Goal: Information Seeking & Learning: Find specific fact

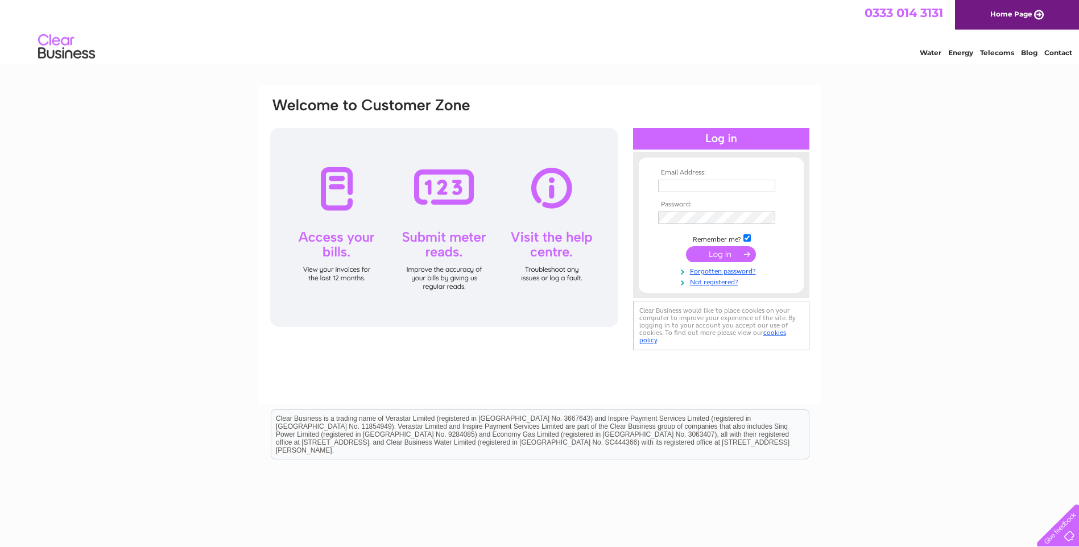
type input "[PERSON_NAME][EMAIL_ADDRESS][DOMAIN_NAME]"
click at [706, 253] on input "submit" at bounding box center [721, 254] width 70 height 16
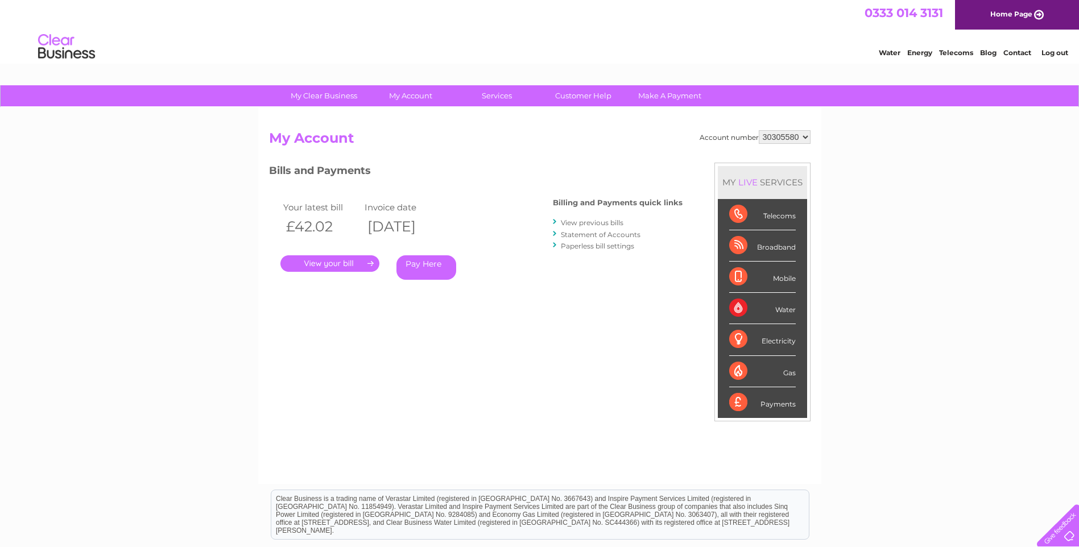
click at [359, 259] on link "." at bounding box center [329, 263] width 99 height 16
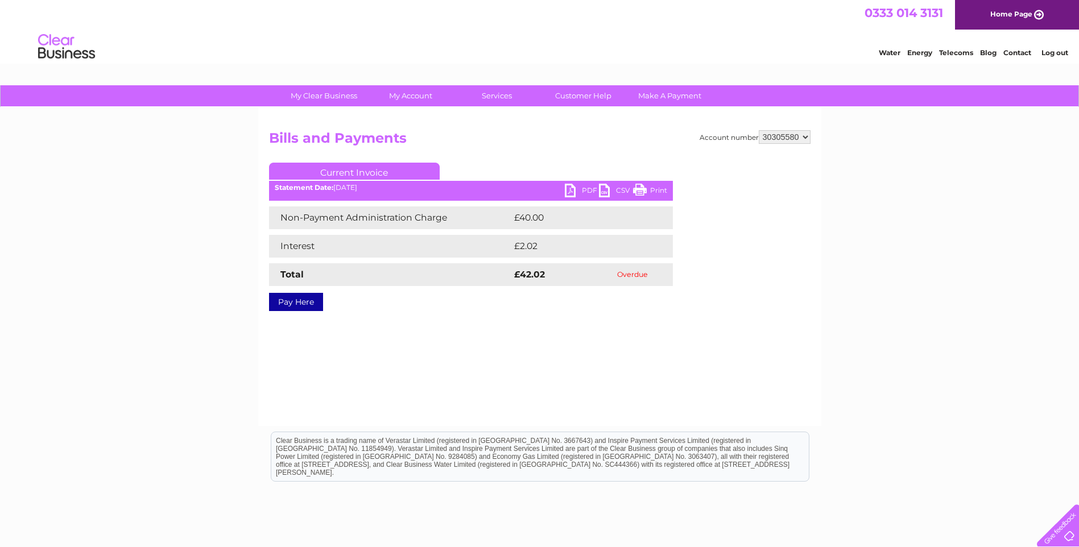
click at [588, 190] on link "PDF" at bounding box center [582, 192] width 34 height 16
click at [340, 171] on link "Current Invoice" at bounding box center [354, 171] width 171 height 17
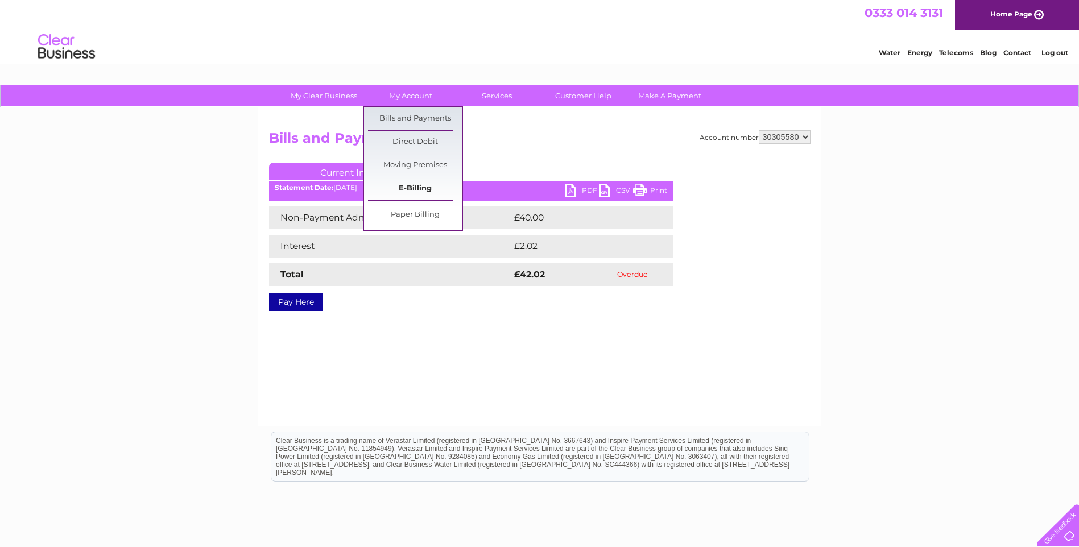
click at [411, 189] on link "E-Billing" at bounding box center [415, 189] width 94 height 23
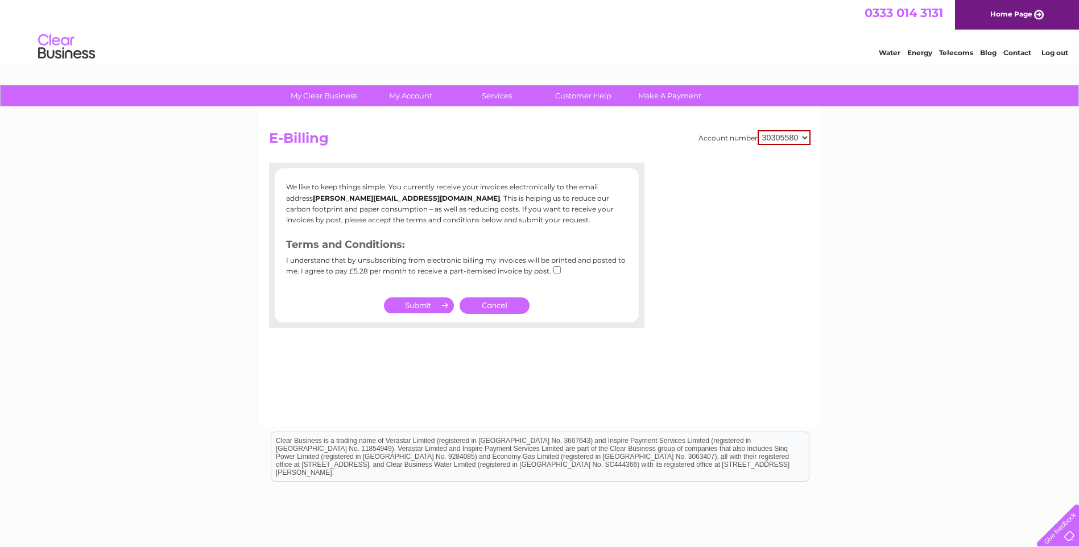
click at [489, 298] on link "Cancel" at bounding box center [495, 306] width 70 height 16
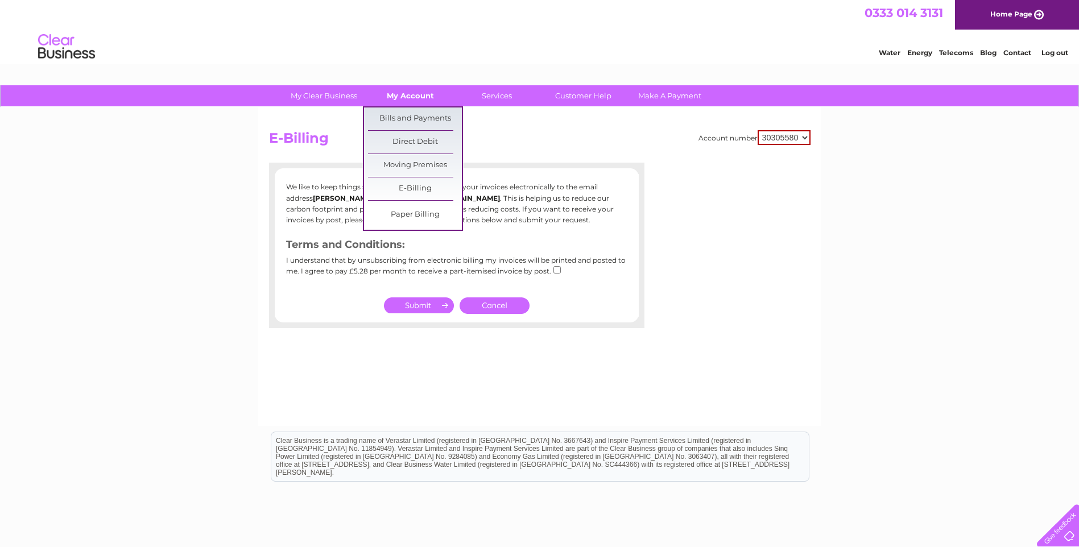
click at [424, 97] on link "My Account" at bounding box center [411, 95] width 94 height 21
click at [419, 120] on link "Bills and Payments" at bounding box center [415, 119] width 94 height 23
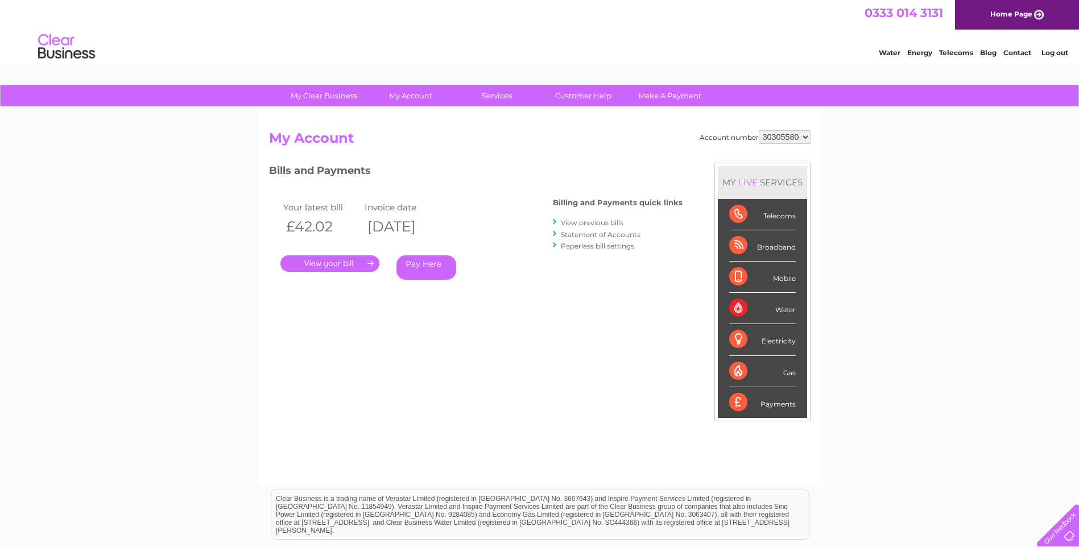
click at [609, 221] on link "View previous bills" at bounding box center [592, 222] width 63 height 9
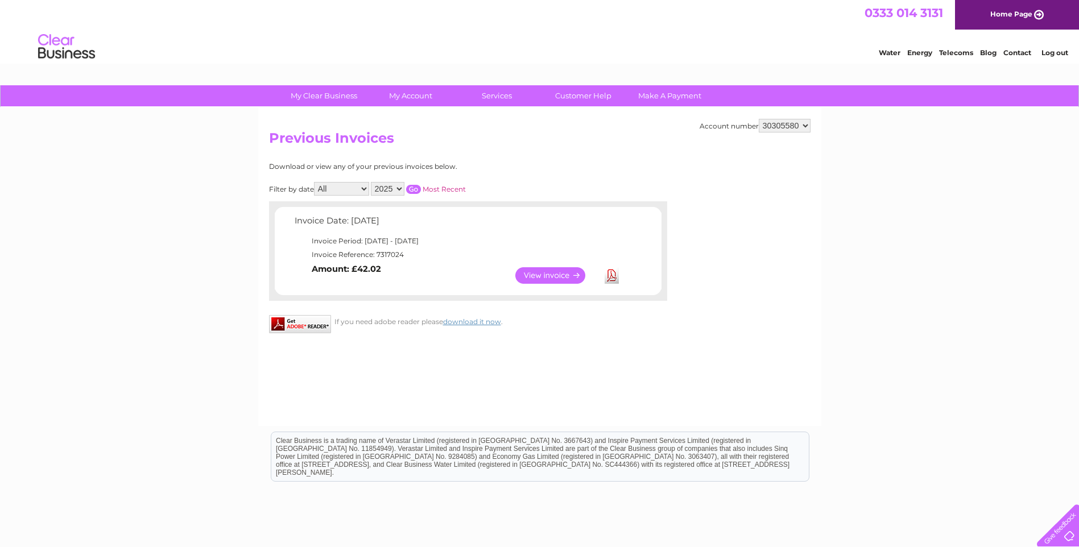
click at [361, 189] on select "All January September November" at bounding box center [341, 189] width 55 height 14
click at [315, 182] on select "All January September November" at bounding box center [341, 189] width 55 height 14
click at [401, 186] on select "2025 2024" at bounding box center [388, 189] width 34 height 14
select select "2024"
click at [372, 182] on select "2025 2024" at bounding box center [388, 189] width 34 height 14
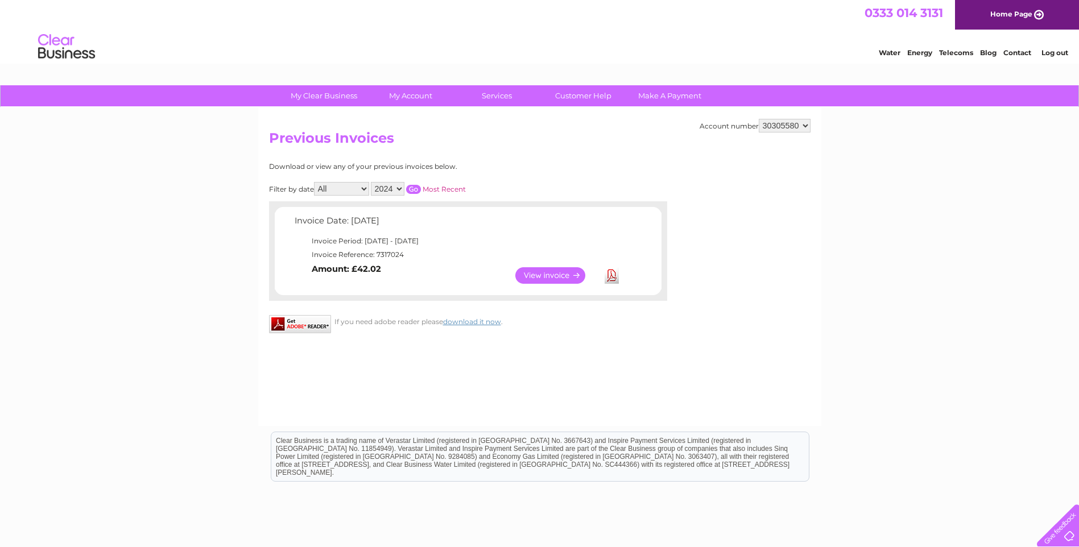
click at [419, 189] on input "button" at bounding box center [413, 189] width 15 height 9
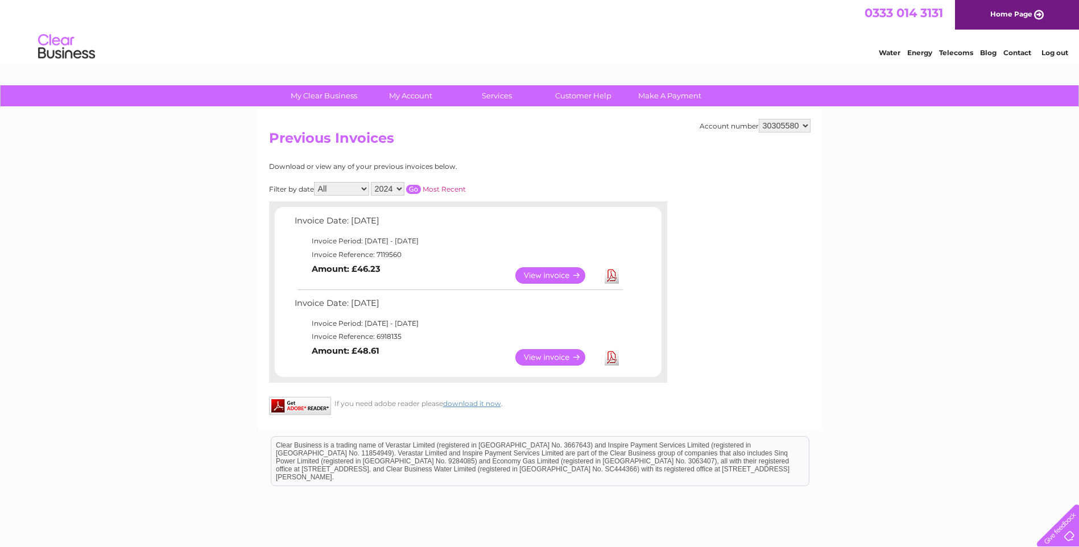
click at [559, 274] on link "View" at bounding box center [557, 275] width 84 height 16
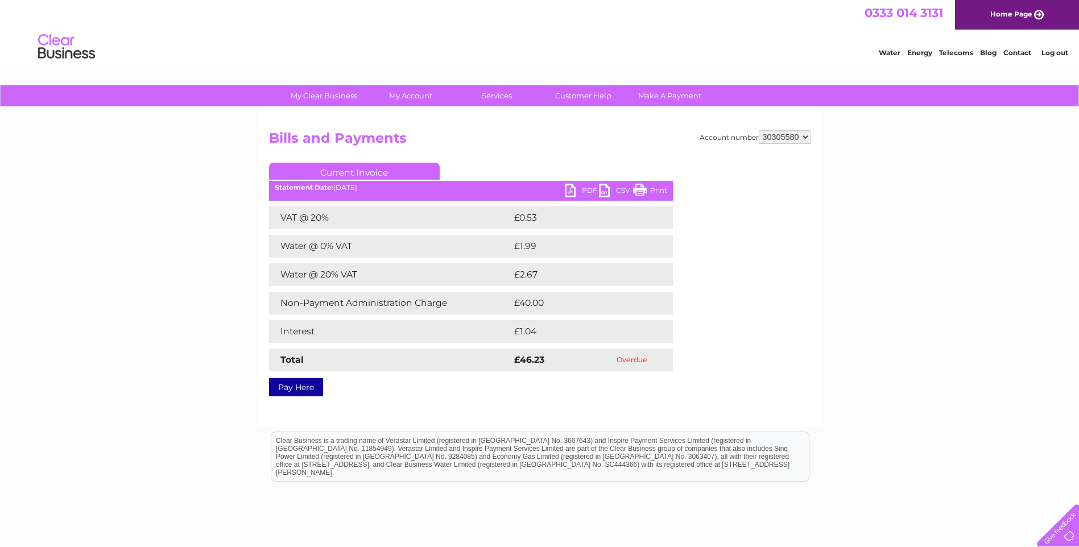
click at [572, 188] on link "PDF" at bounding box center [582, 192] width 34 height 16
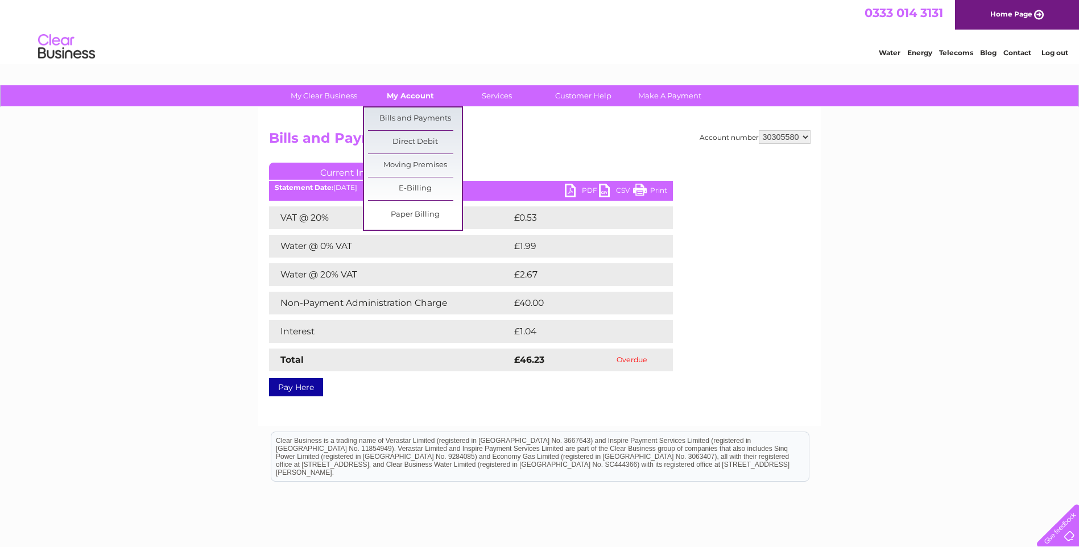
click at [425, 96] on link "My Account" at bounding box center [411, 95] width 94 height 21
click at [425, 113] on link "Bills and Payments" at bounding box center [415, 119] width 94 height 23
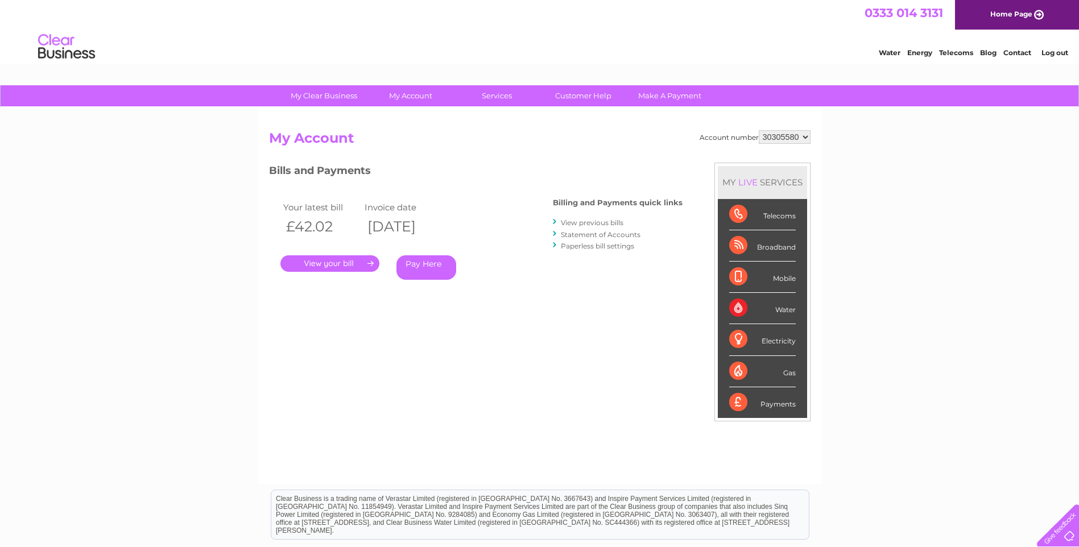
click at [609, 221] on link "View previous bills" at bounding box center [592, 222] width 63 height 9
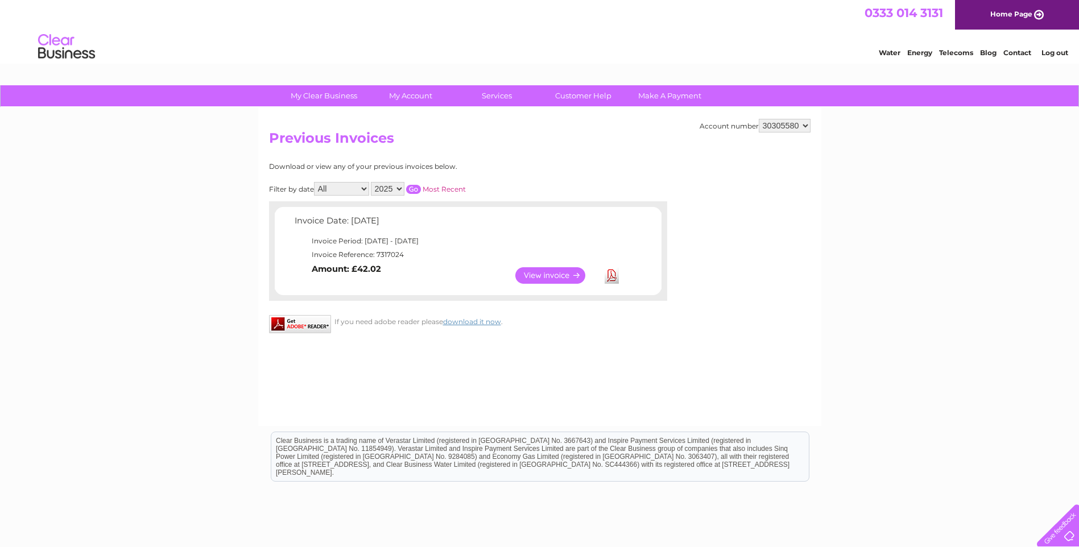
click at [401, 188] on select "2025 2024" at bounding box center [388, 189] width 34 height 14
click at [372, 182] on select "2025 2024" at bounding box center [388, 189] width 34 height 14
click at [398, 192] on select "2025 2024" at bounding box center [388, 189] width 34 height 14
select select "2024"
click at [372, 182] on select "2025 2024" at bounding box center [388, 189] width 34 height 14
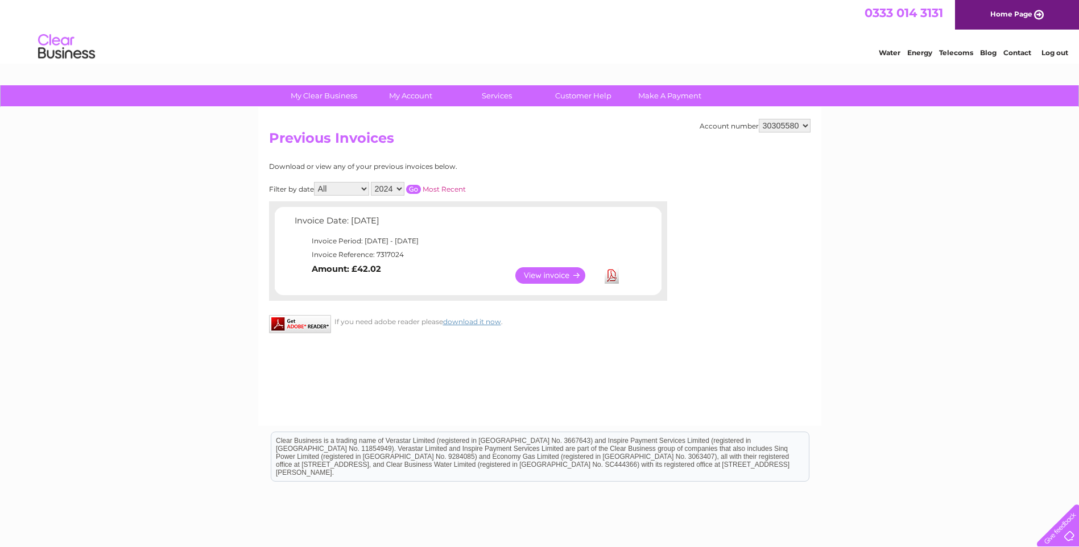
click at [410, 189] on input "button" at bounding box center [413, 189] width 15 height 9
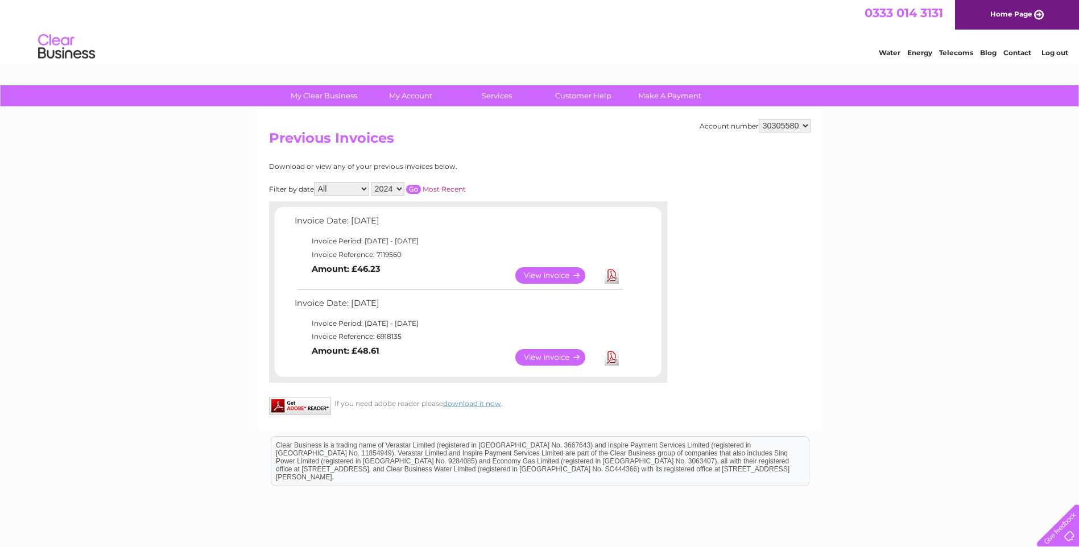
click at [526, 276] on link "View" at bounding box center [557, 275] width 84 height 16
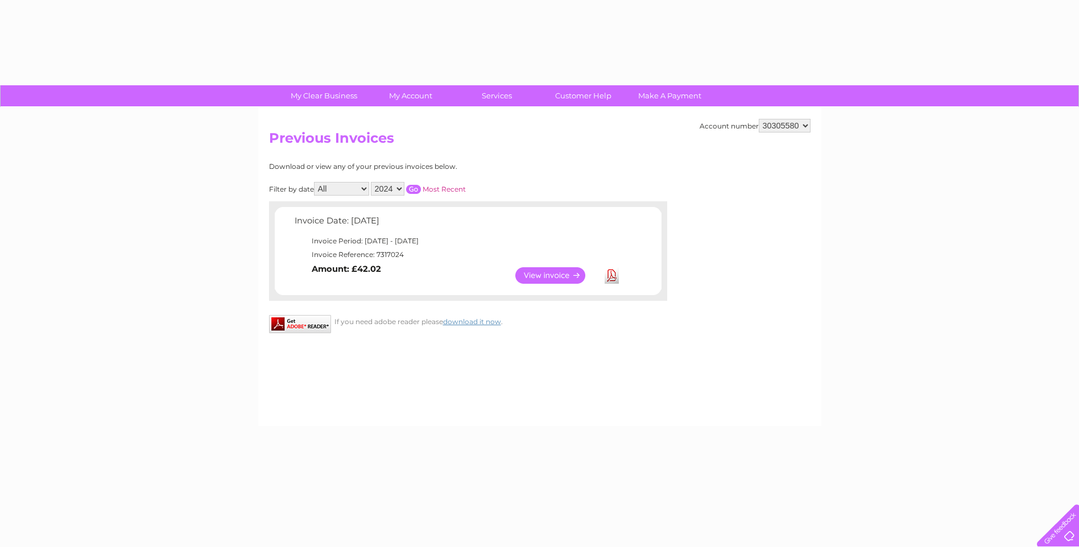
select select "2024"
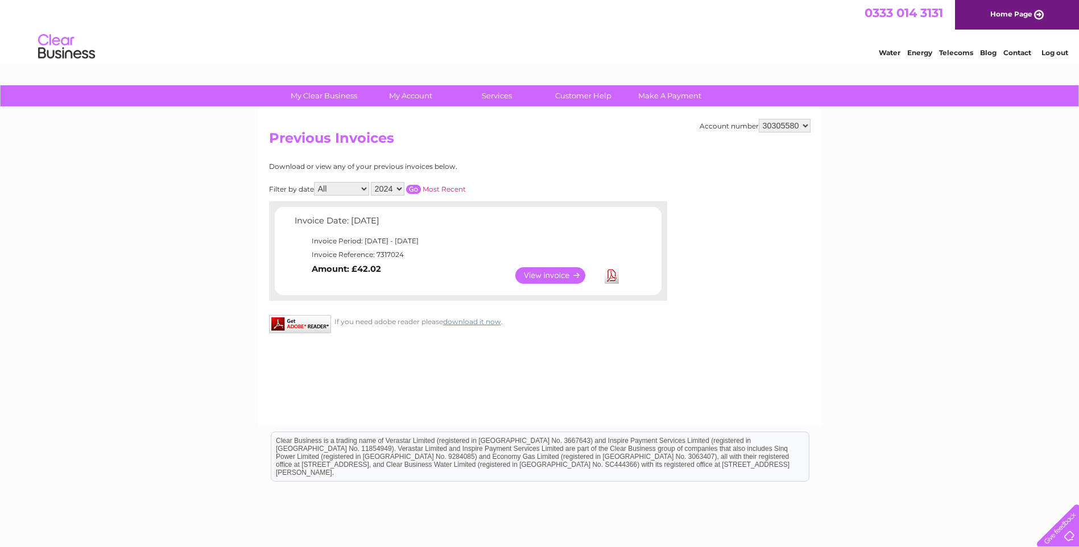
click at [415, 189] on input "button" at bounding box center [413, 189] width 15 height 9
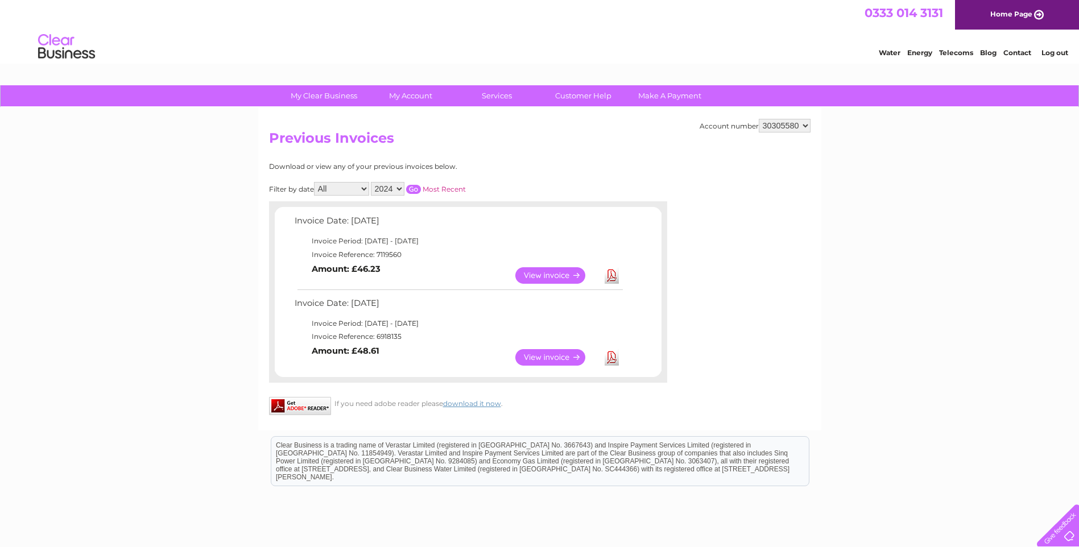
click at [531, 357] on link "View" at bounding box center [557, 357] width 84 height 16
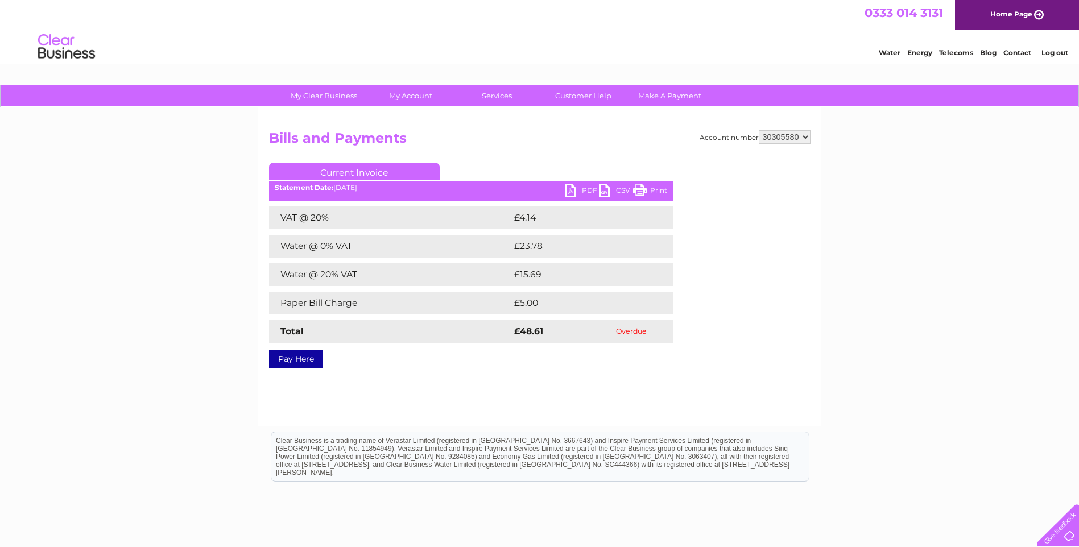
click at [573, 189] on link "PDF" at bounding box center [582, 192] width 34 height 16
